Goal: Information Seeking & Learning: Understand process/instructions

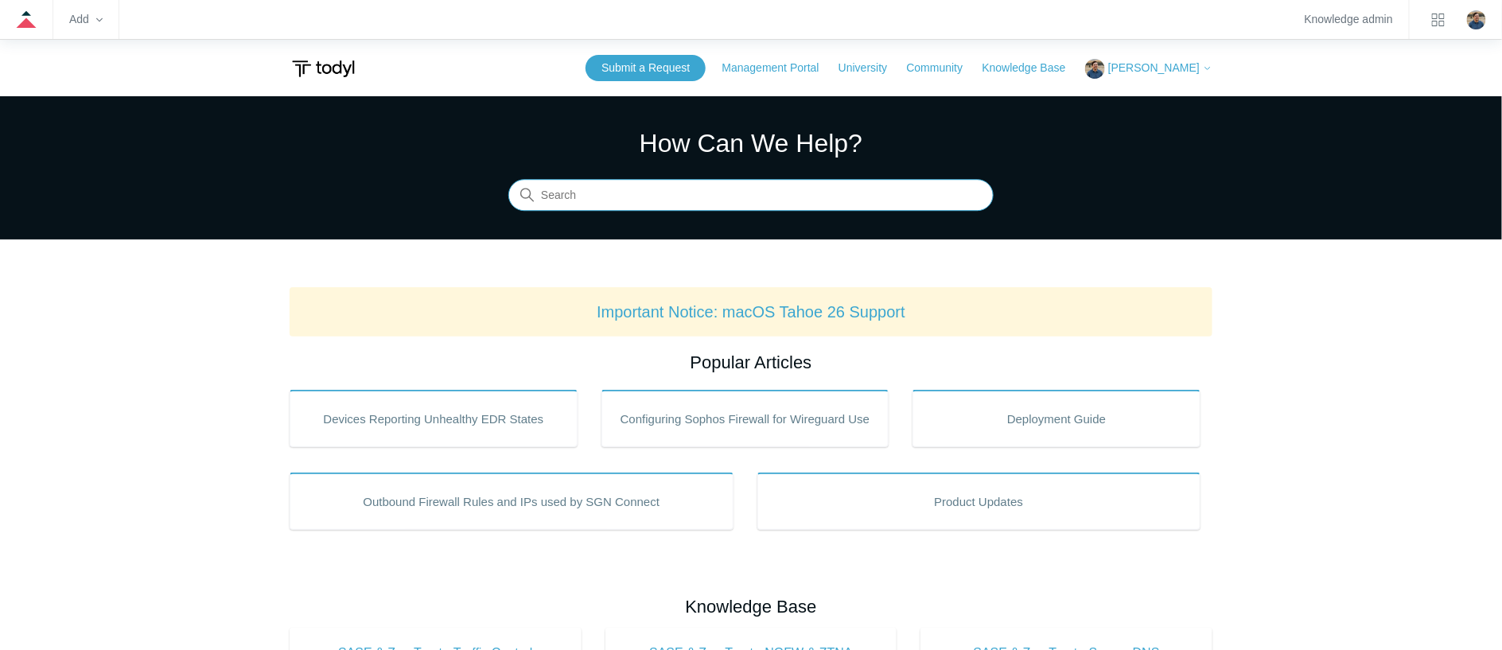
click at [602, 197] on input "Search" at bounding box center [750, 196] width 485 height 32
type input "whatsapp"
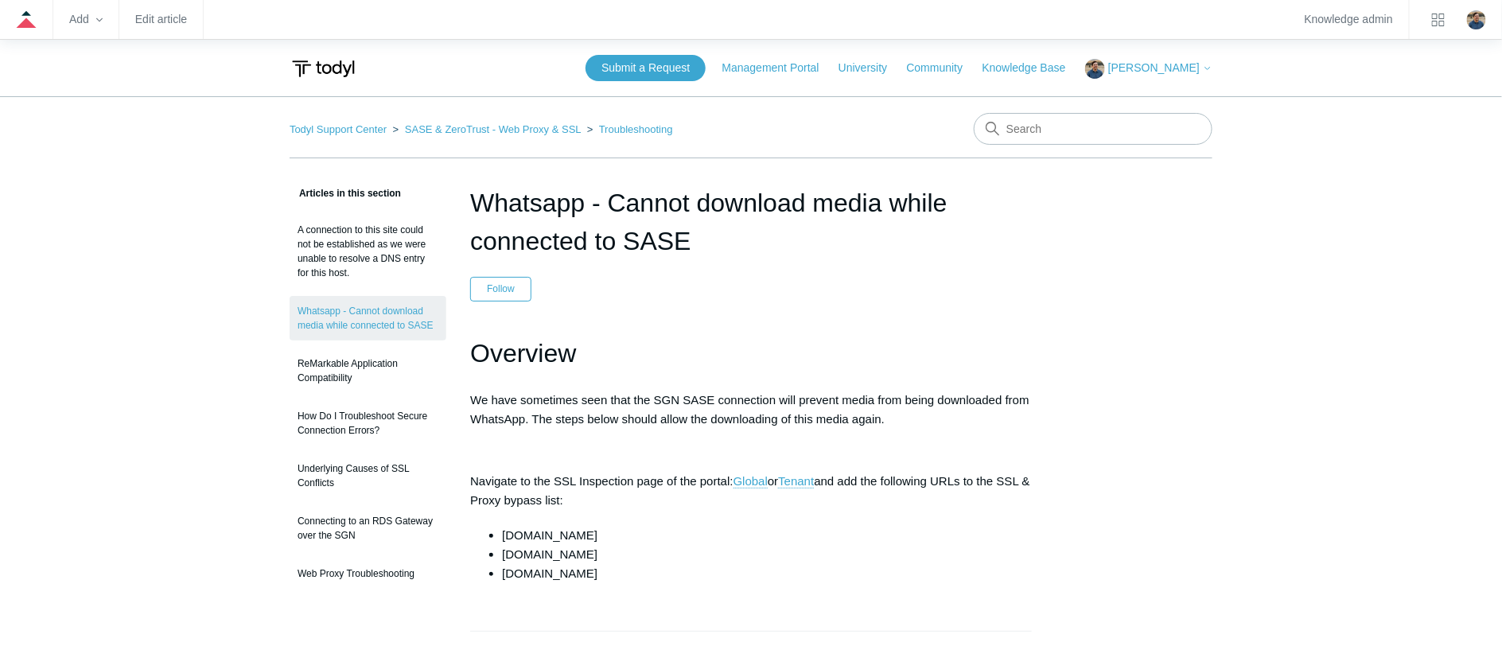
scroll to position [239, 0]
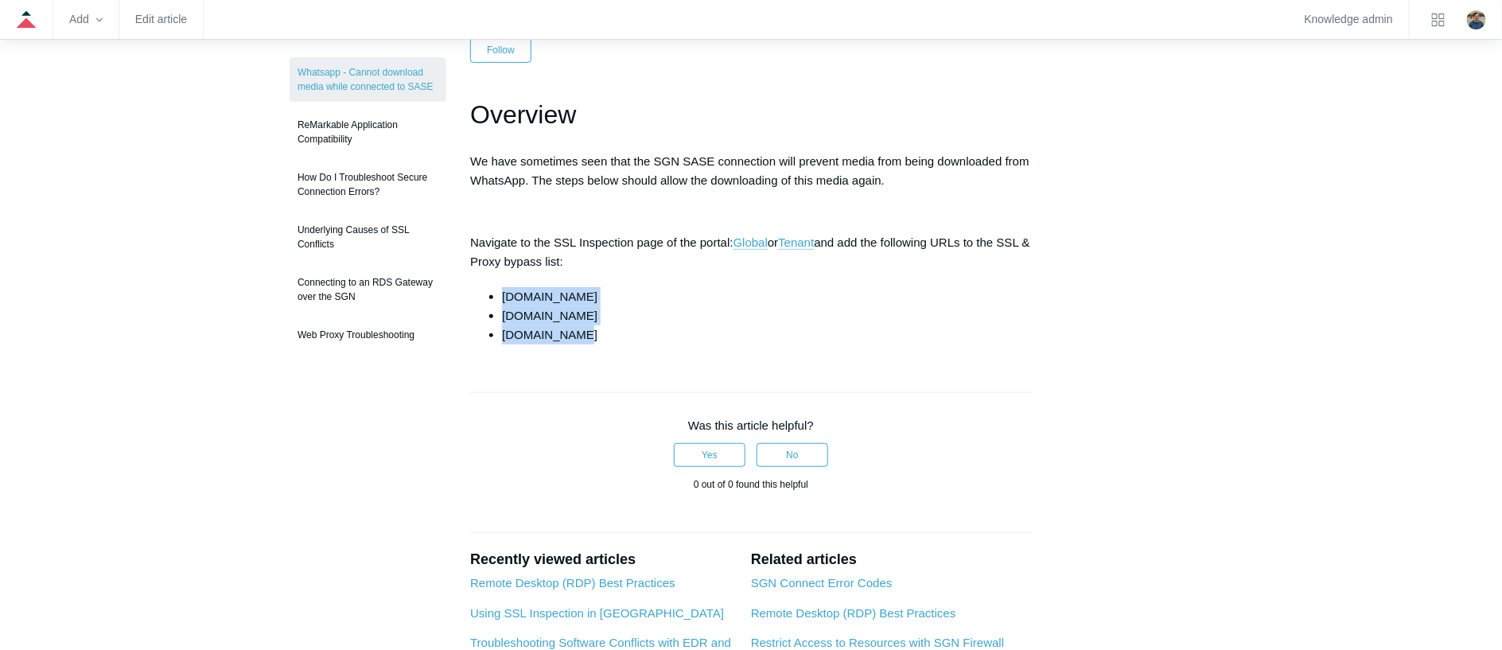
drag, startPoint x: 600, startPoint y: 333, endPoint x: 502, endPoint y: 297, distance: 104.5
click at [502, 297] on ul "cdninstagram.com whatsapp.com whatsapp.net" at bounding box center [759, 315] width 546 height 57
copy ul "cdninstagram.com whatsapp.com whatsapp.net"
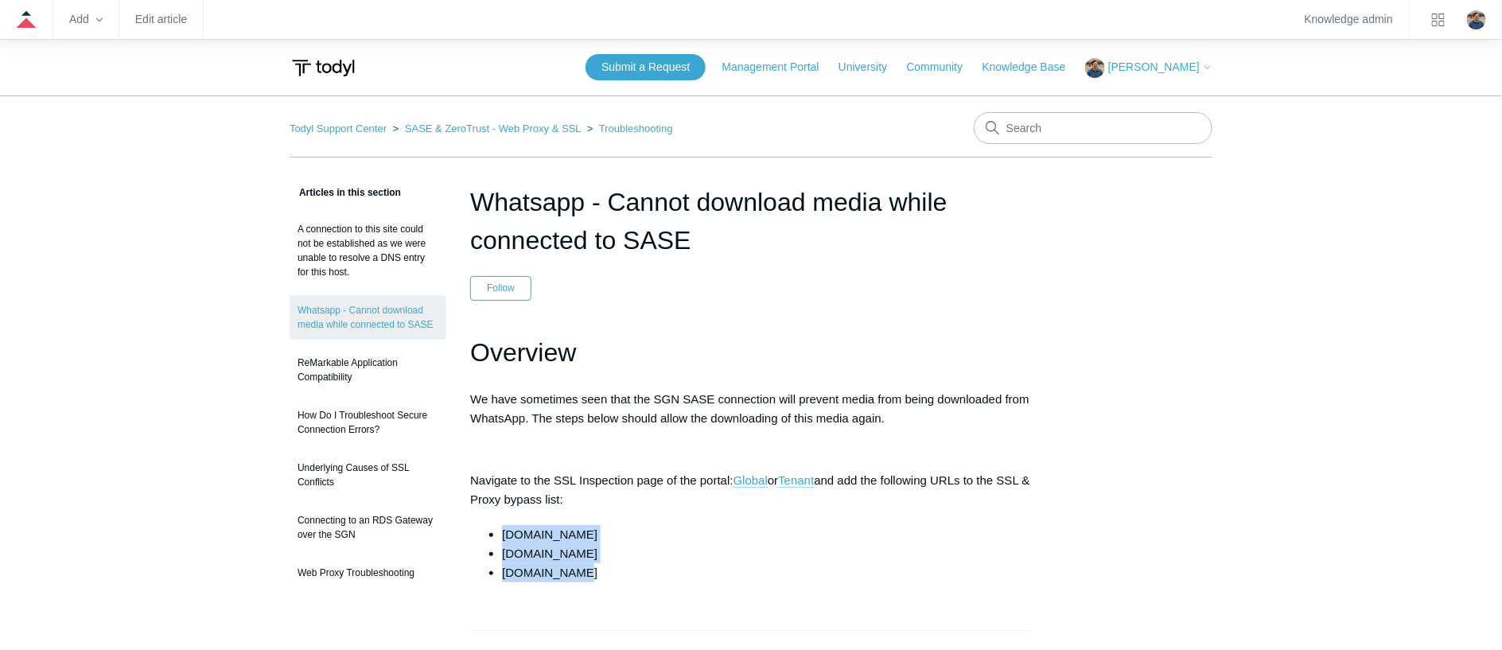
scroll to position [0, 0]
click at [1057, 130] on input "Search" at bounding box center [1093, 129] width 239 height 32
type input "har file"
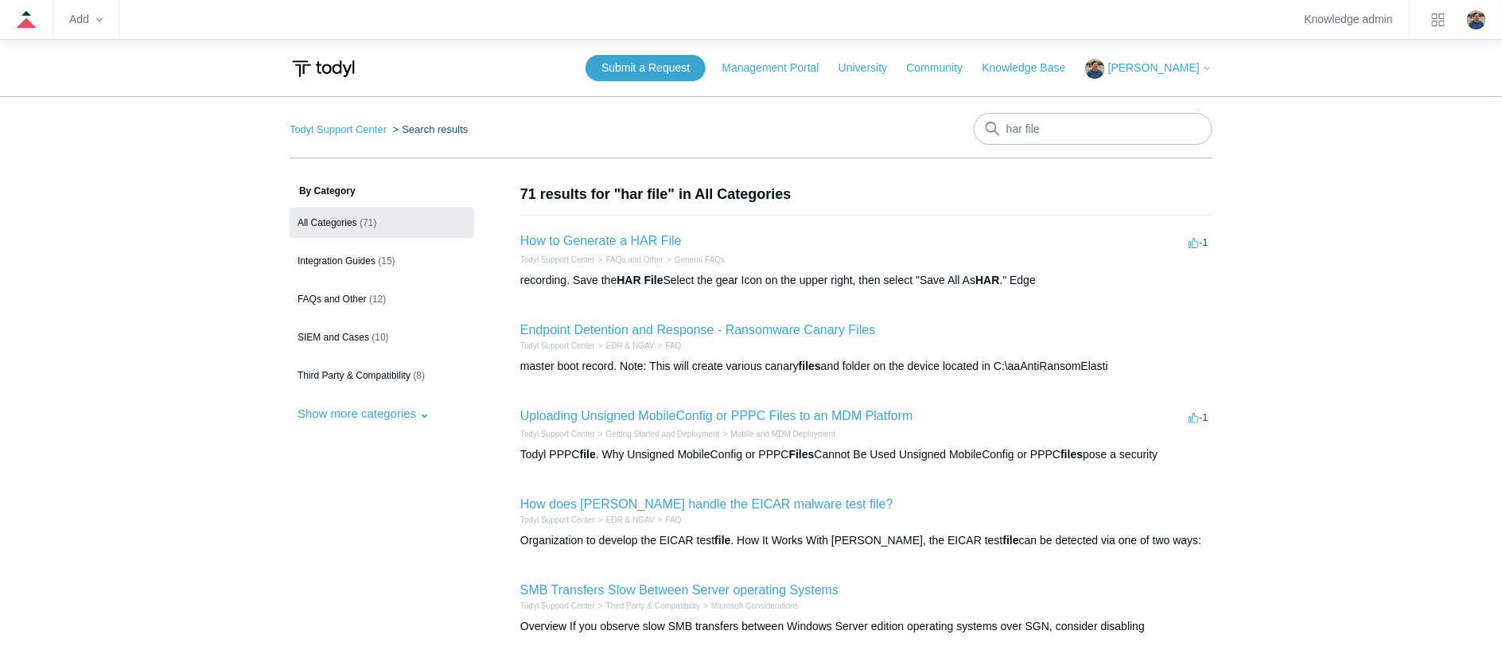
click at [658, 232] on h2 "How to Generate a HAR File" at bounding box center [601, 241] width 162 height 19
click at [656, 236] on link "How to Generate a HAR File" at bounding box center [601, 241] width 162 height 14
